Goal: Find specific page/section: Find specific page/section

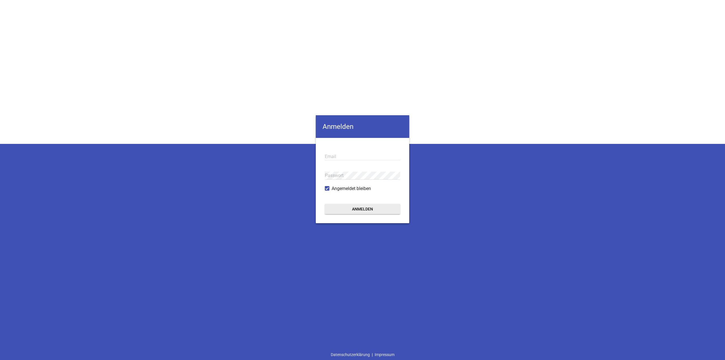
type input "[EMAIL_ADDRESS][DOMAIN_NAME]"
click at [383, 204] on button "Anmelden" at bounding box center [362, 209] width 75 height 10
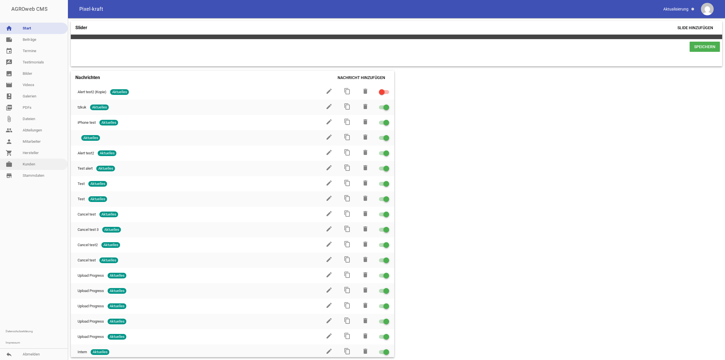
click at [22, 164] on link "work [PERSON_NAME]" at bounding box center [34, 164] width 68 height 11
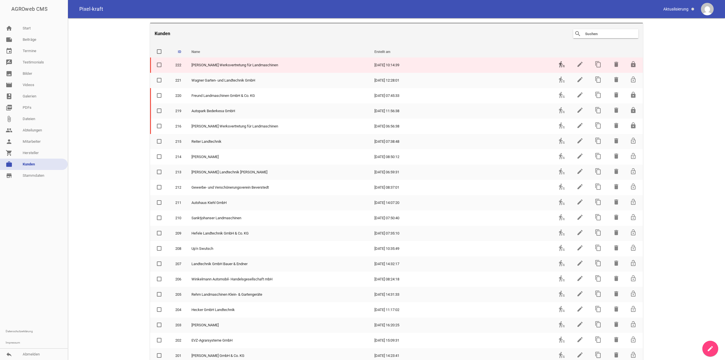
click at [559, 64] on icon "transfer_within_a_station" at bounding box center [562, 64] width 7 height 7
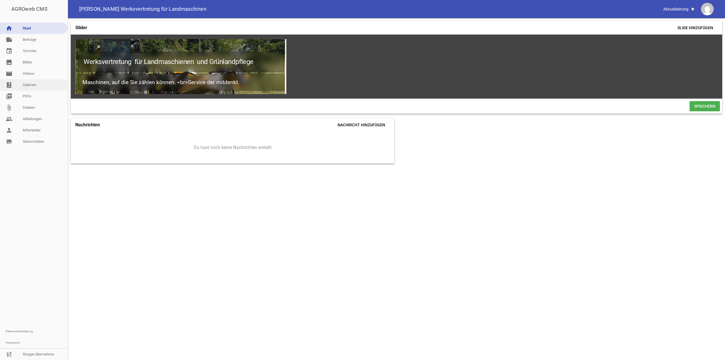
click at [37, 87] on link "photo_album Galerien" at bounding box center [34, 84] width 68 height 11
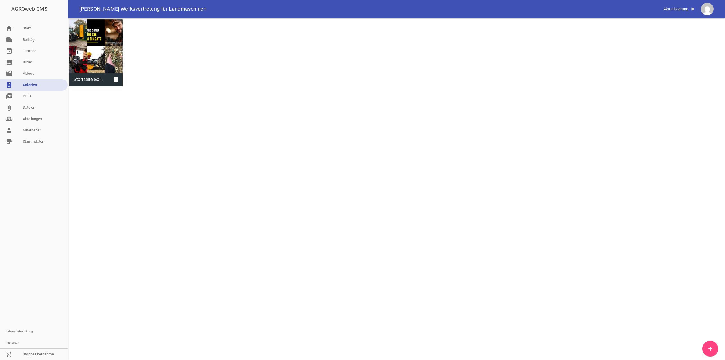
click at [90, 55] on div at bounding box center [96, 46] width 54 height 54
